Goal: Find specific page/section: Find specific page/section

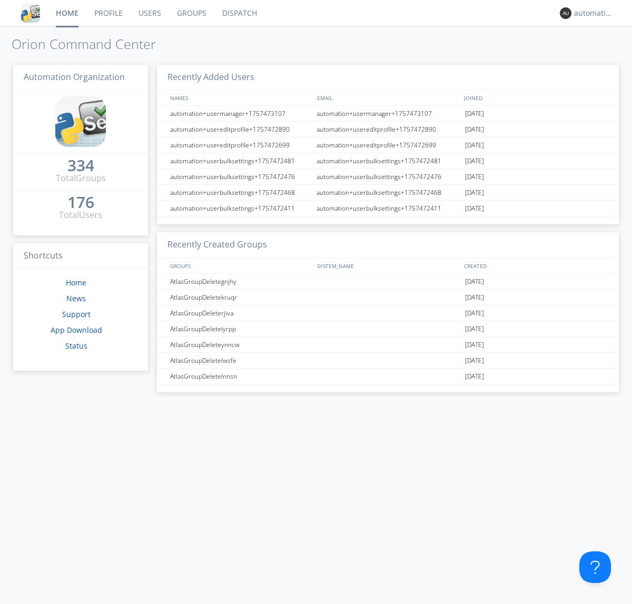
click at [238, 13] on link "Dispatch" at bounding box center [239, 13] width 51 height 26
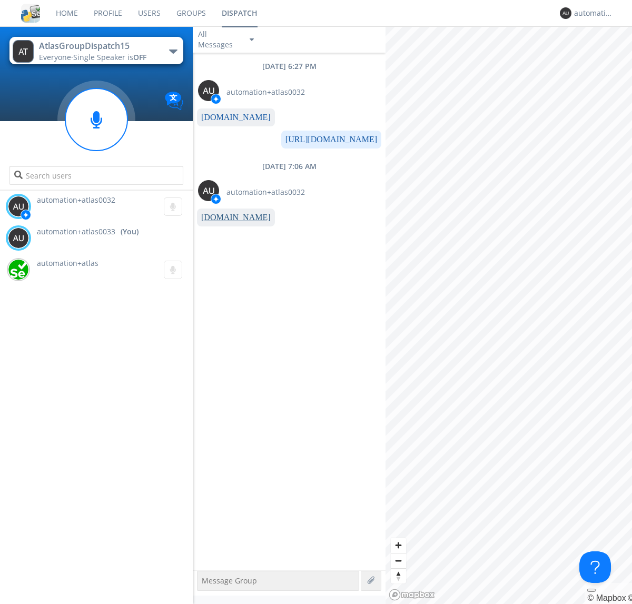
click at [231, 217] on link "www.orionlabs.io" at bounding box center [235, 217] width 69 height 9
type textarea "https://www.orionlabs.io"
click at [591, 13] on div "automation+atlas0033" at bounding box center [593, 13] width 39 height 11
